Goal: Find contact information: Find contact information

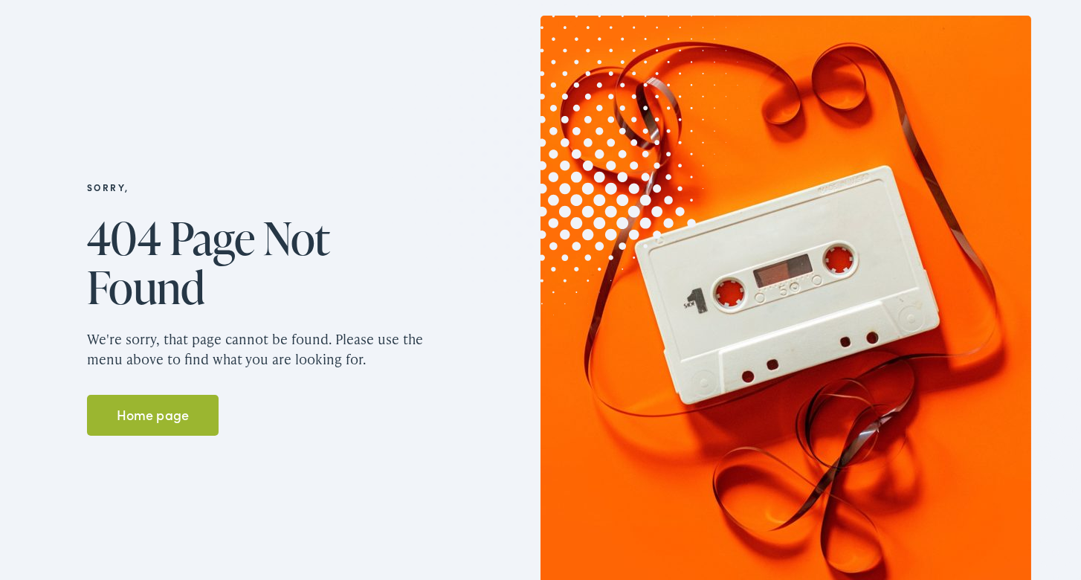
scroll to position [239, 0]
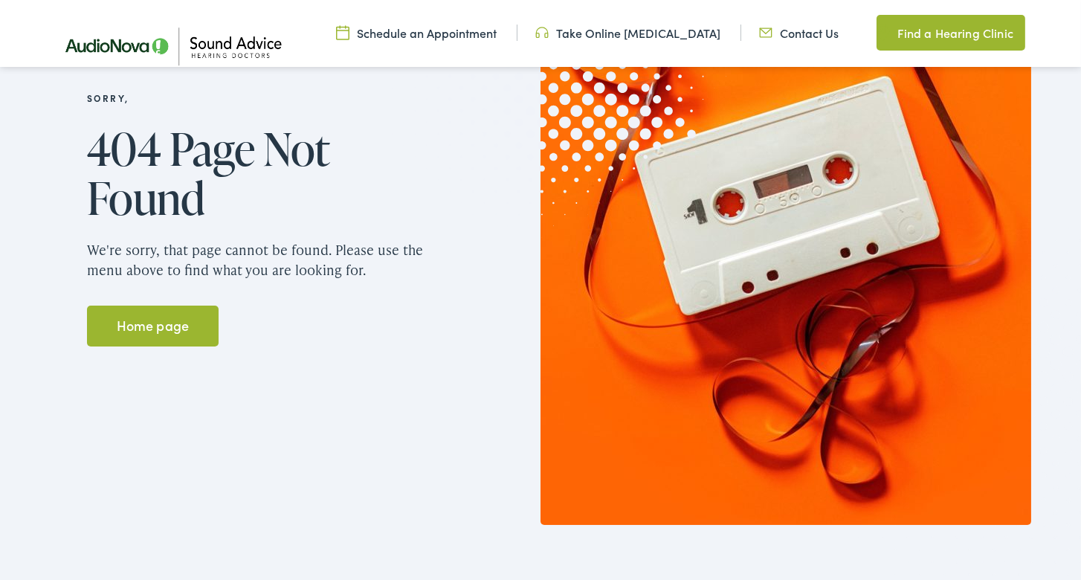
click at [139, 310] on link "Home page" at bounding box center [153, 326] width 132 height 42
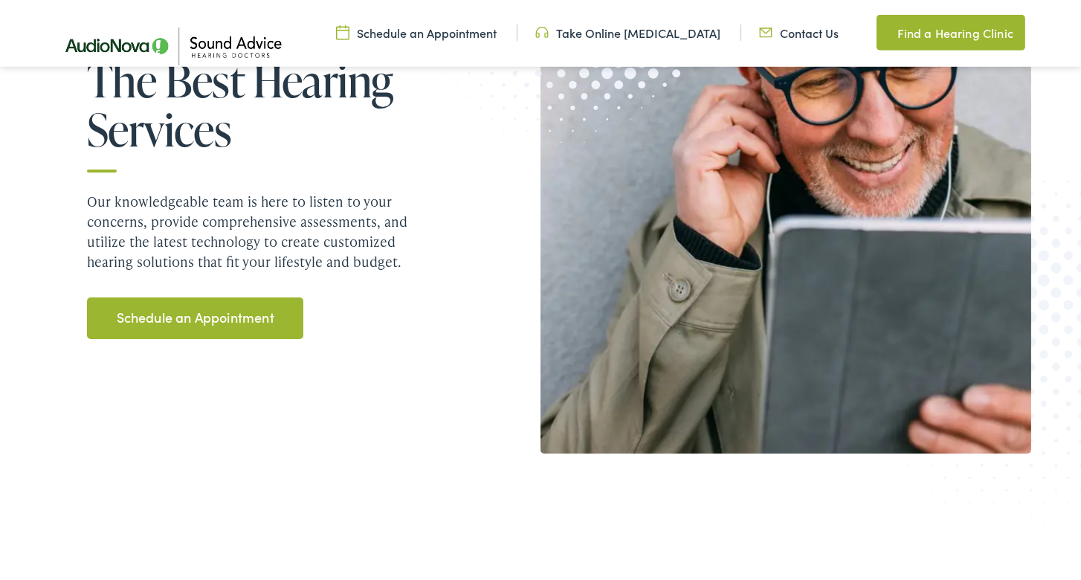
scroll to position [398, 0]
click at [227, 305] on link "Schedule an Appointment" at bounding box center [195, 319] width 216 height 42
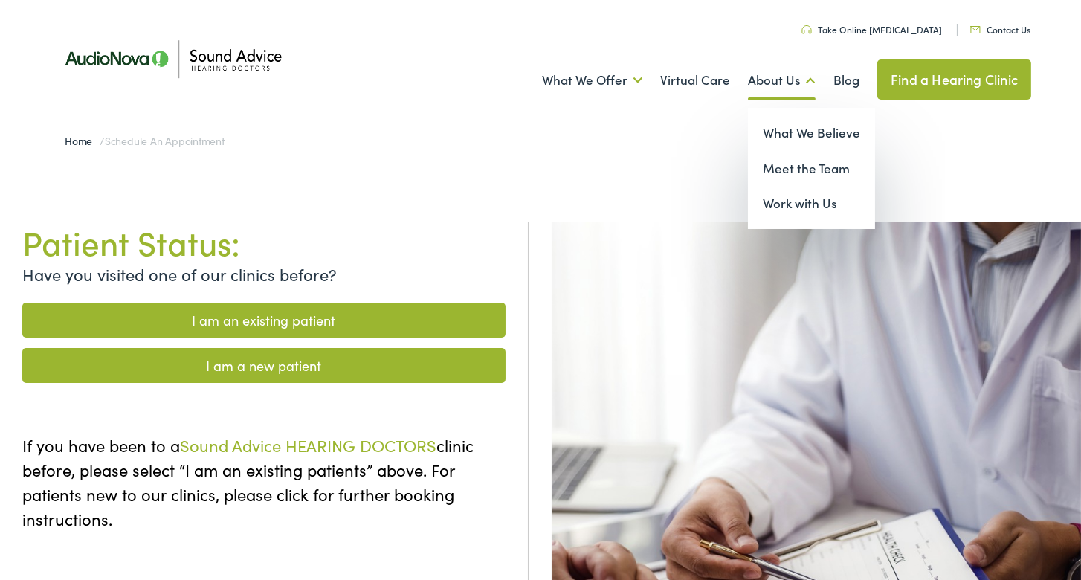
click at [769, 75] on link "About Us" at bounding box center [782, 80] width 68 height 55
click at [792, 163] on link "Meet the Team" at bounding box center [811, 169] width 127 height 36
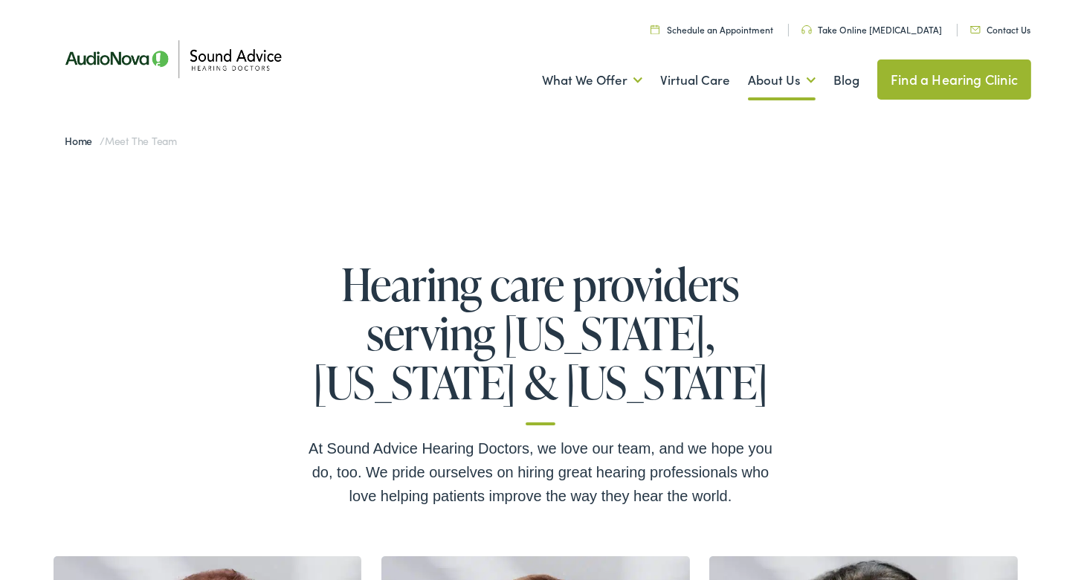
click at [1011, 25] on link "Contact Us" at bounding box center [1000, 29] width 60 height 13
